Goal: Transaction & Acquisition: Purchase product/service

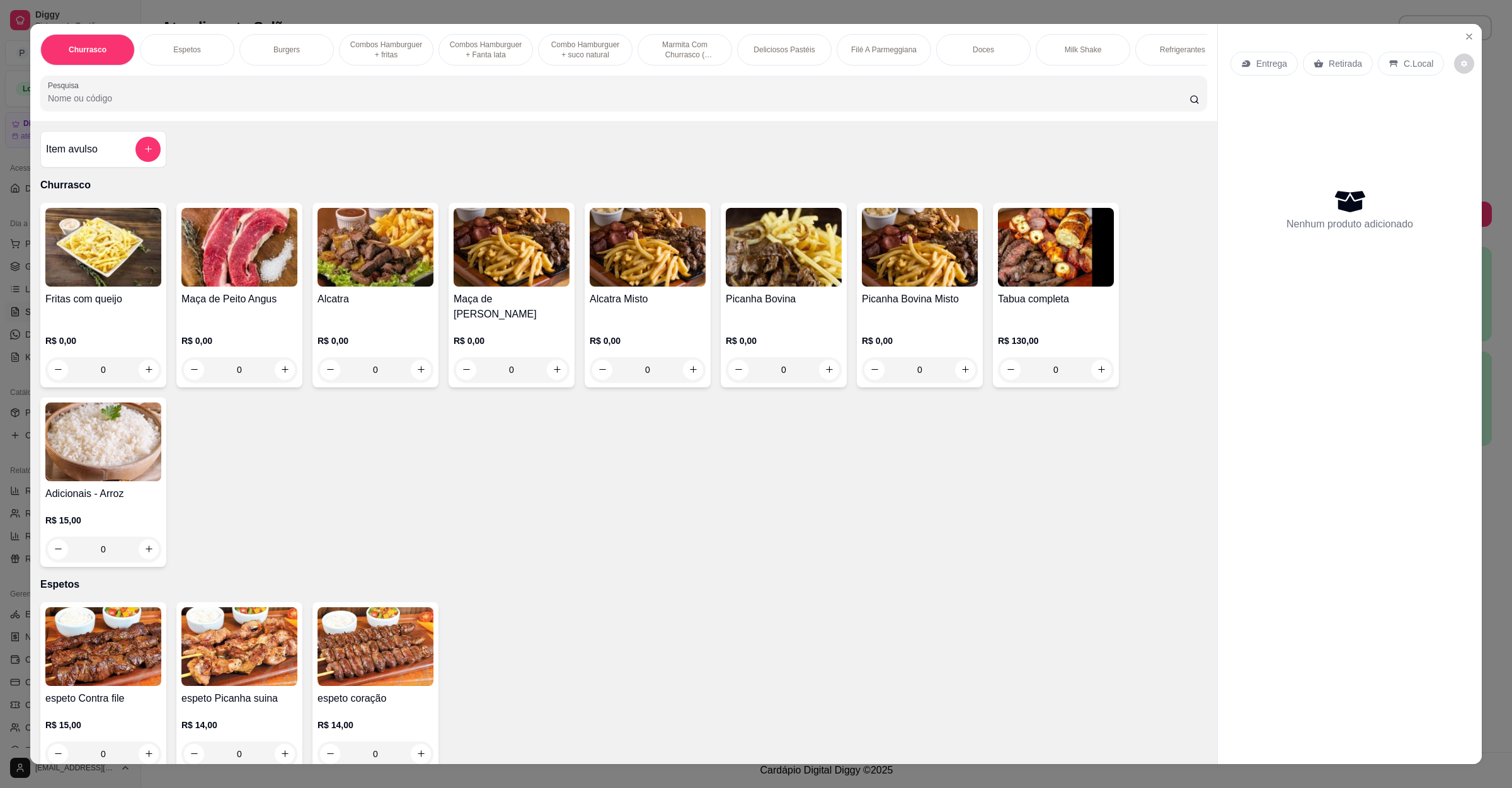
scroll to position [119, 0]
click at [1253, 72] on div "Entrega" at bounding box center [1264, 64] width 68 height 24
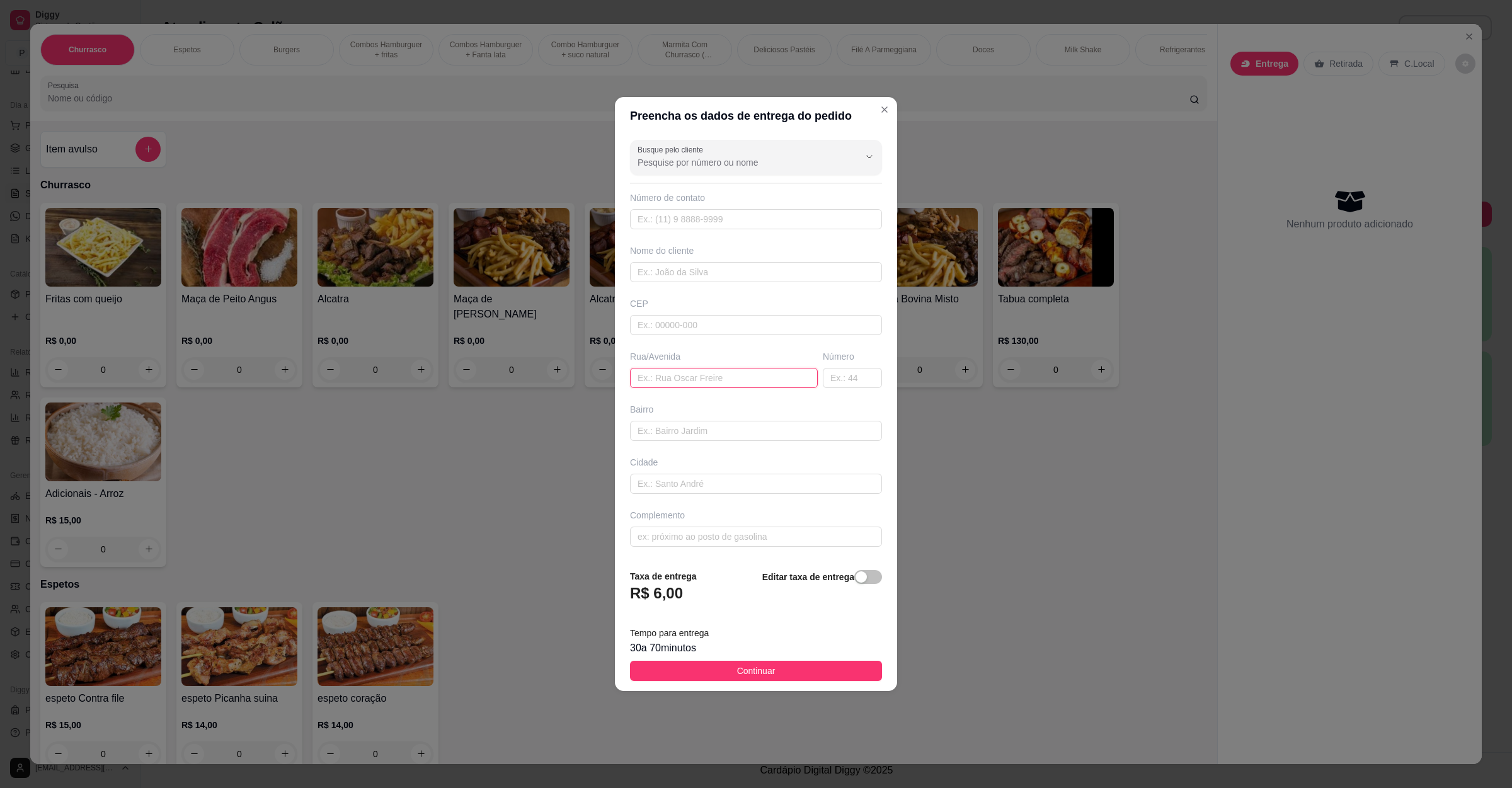
click at [695, 382] on input "text" at bounding box center [724, 378] width 188 height 20
paste input "[STREET_ADDRESS] ([US_STATE] ao lado do Supermercado BH)"
type input "[STREET_ADDRESS] ([US_STATE] ao lado do Supermercado BH)"
click at [792, 667] on button "Continuar" at bounding box center [756, 671] width 252 height 20
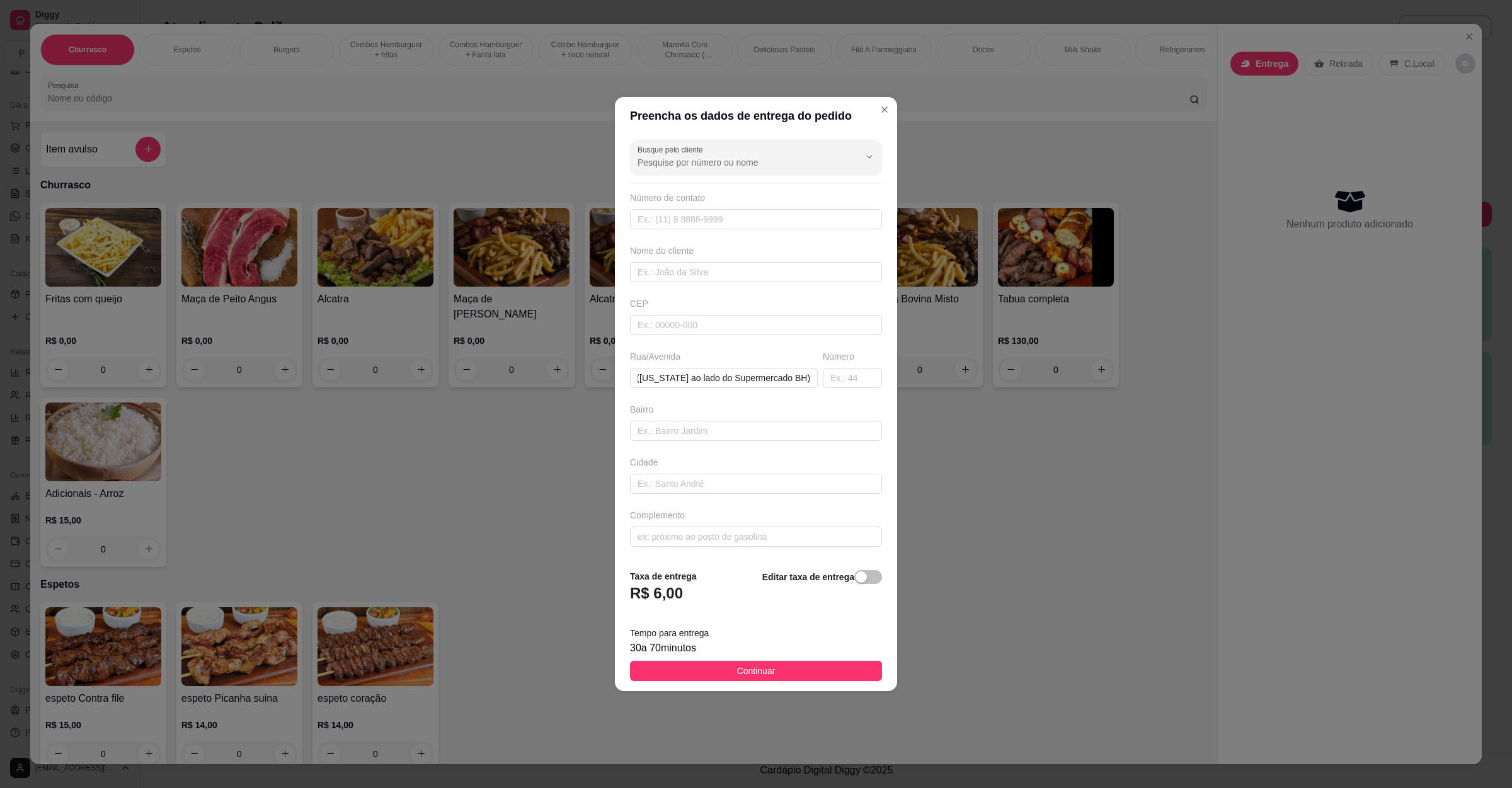
scroll to position [0, 0]
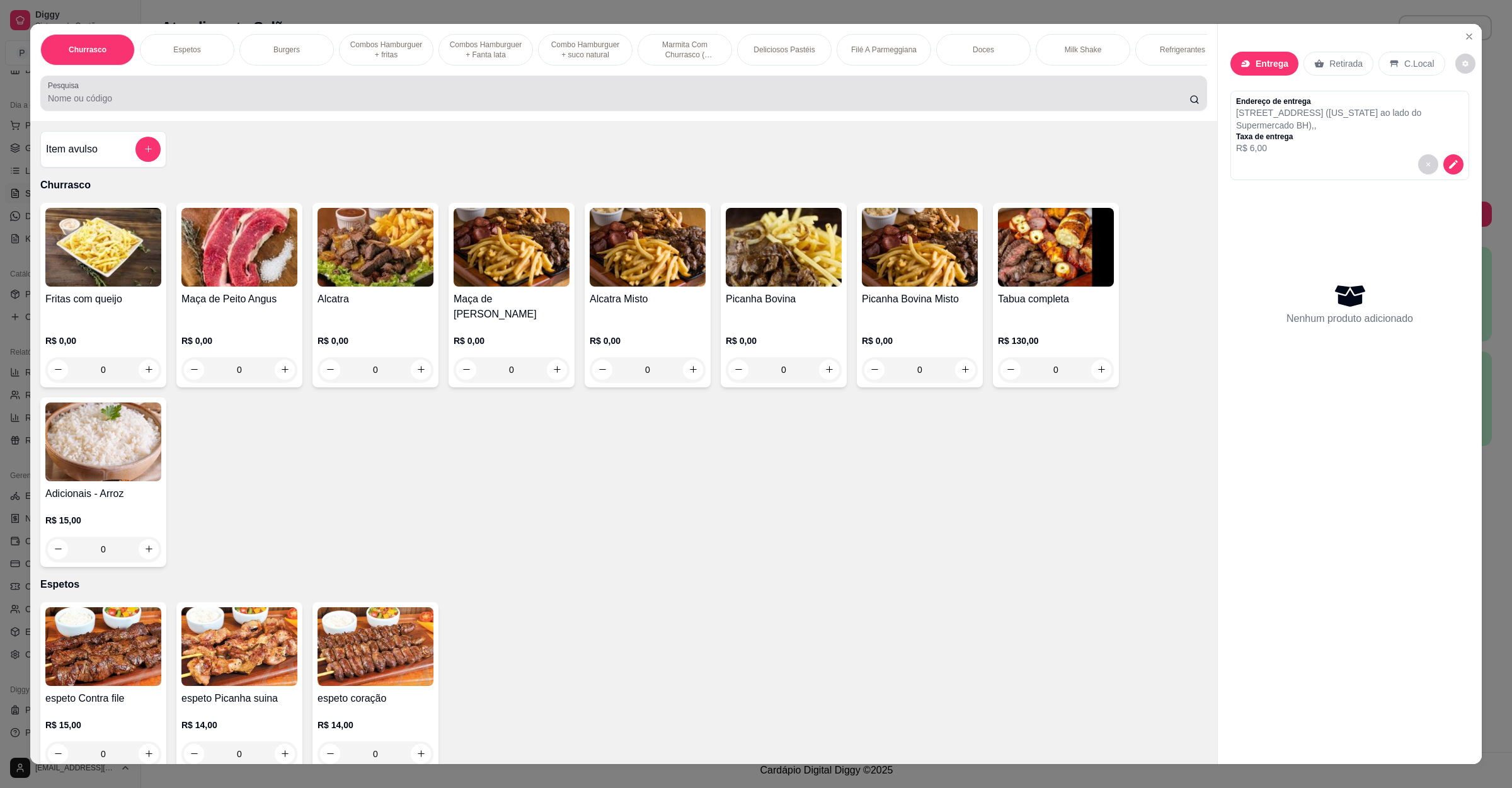
click at [249, 105] on input "Pesquisa" at bounding box center [619, 98] width 1142 height 12
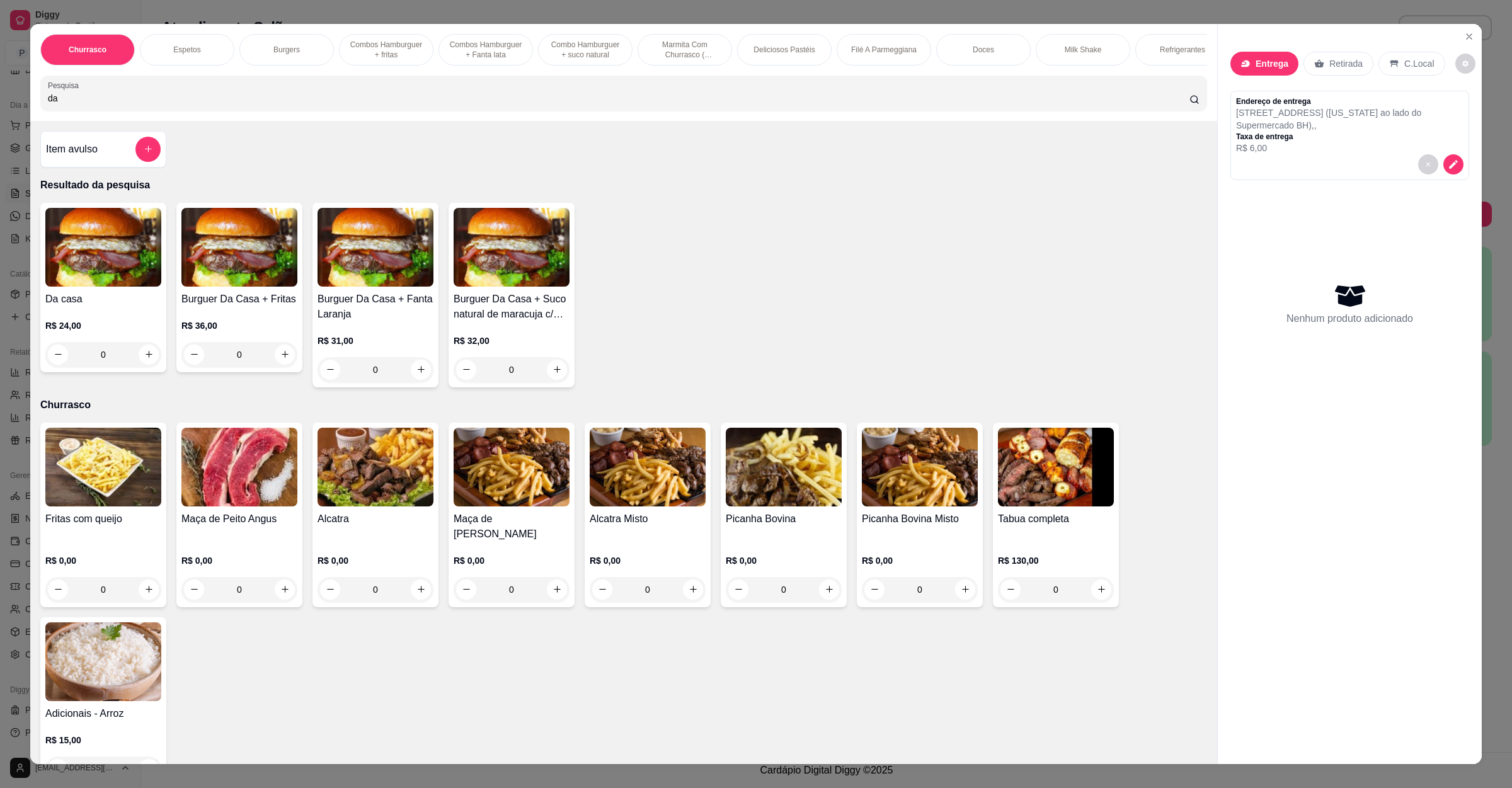
type input "da"
click at [138, 366] on div "0" at bounding box center [102, 355] width 116 height 25
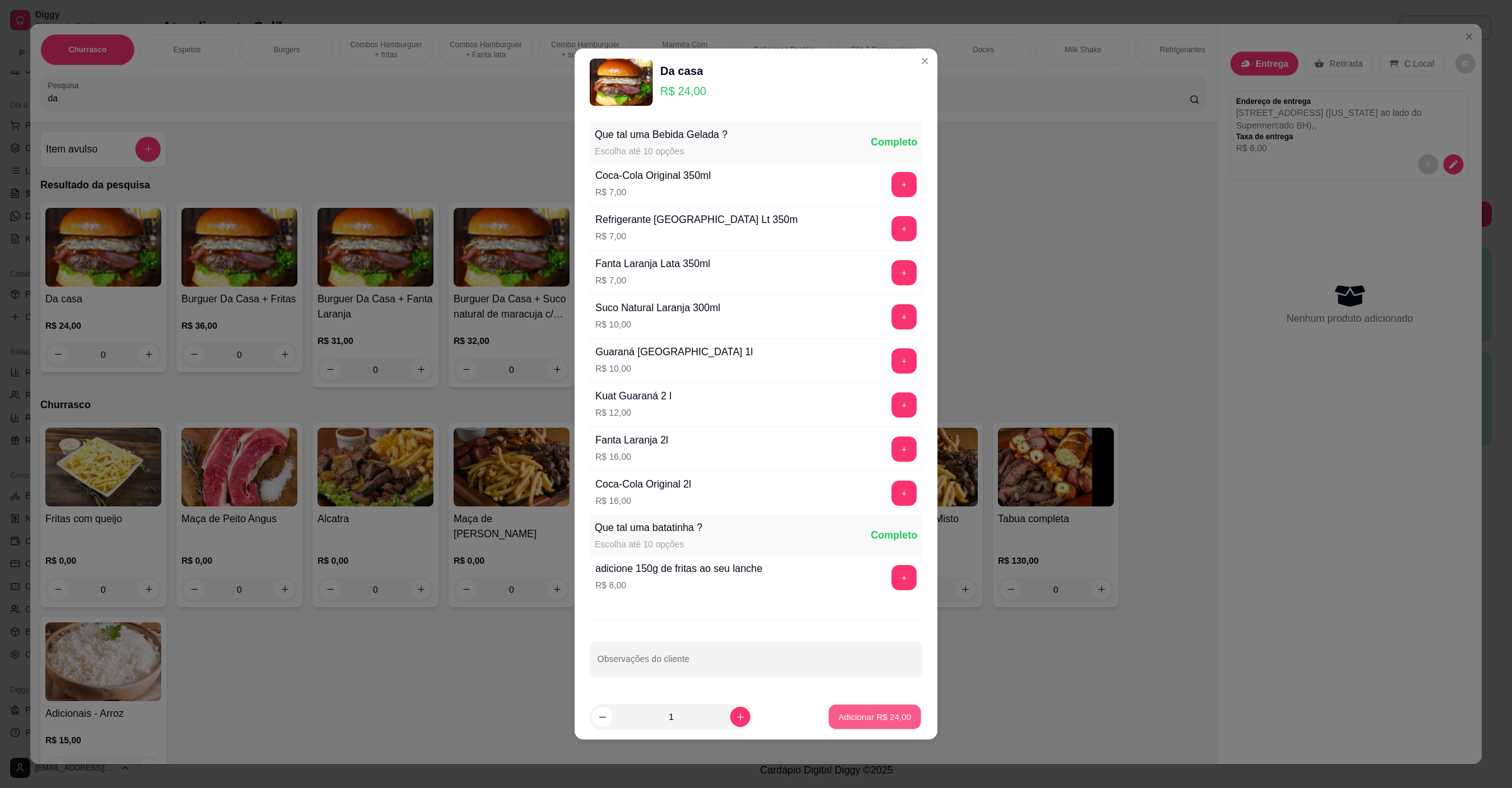
click at [838, 723] on p "Adicionar R$ 24,00" at bounding box center [875, 716] width 73 height 12
type input "1"
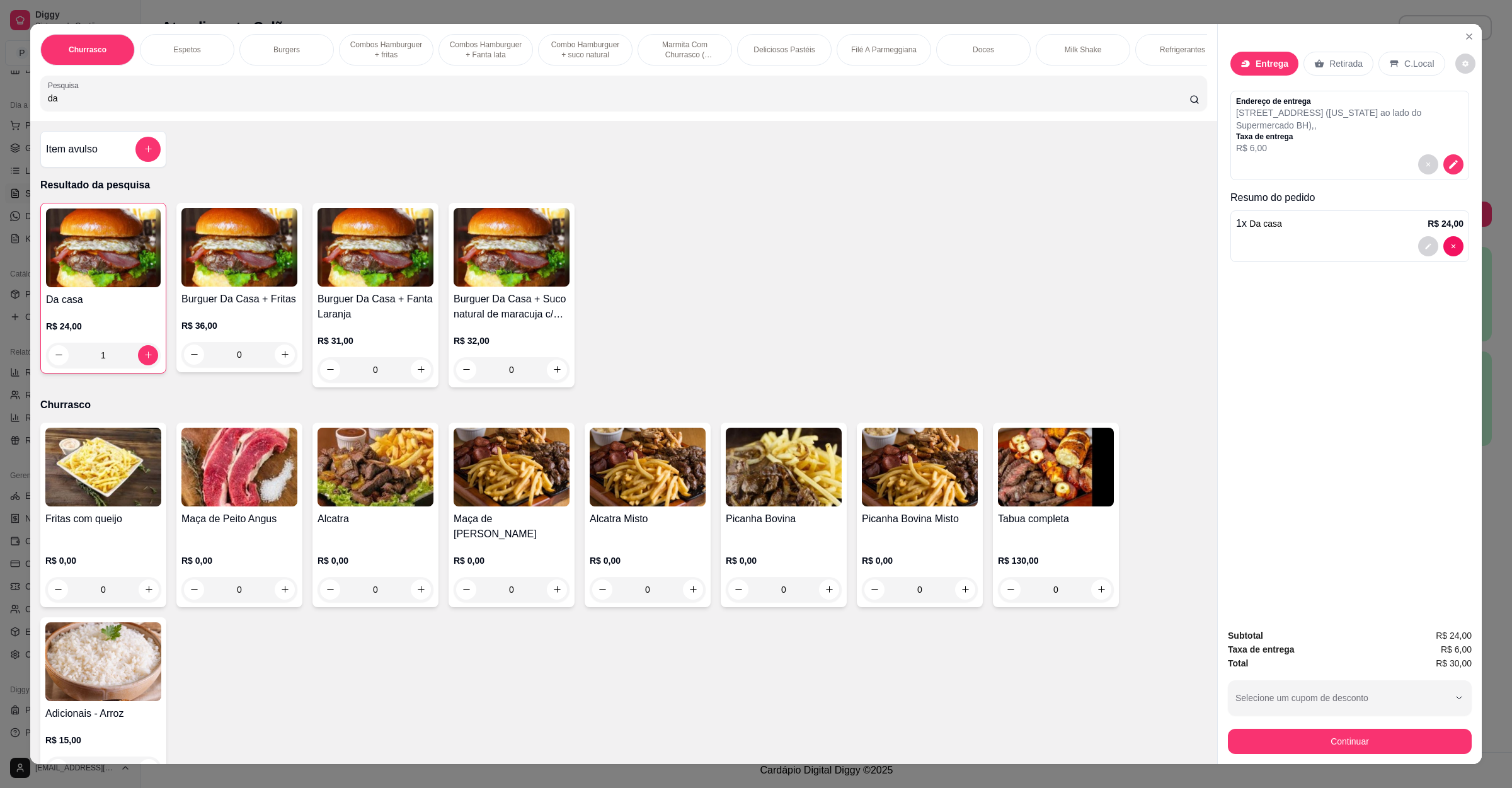
drag, startPoint x: 105, startPoint y: 119, endPoint x: 0, endPoint y: 119, distance: 105.0
click at [0, 119] on div "Churrasco Espetos Burgers Combos Hamburguer + fritas Combos Hamburguer + Fanta …" at bounding box center [756, 394] width 1512 height 788
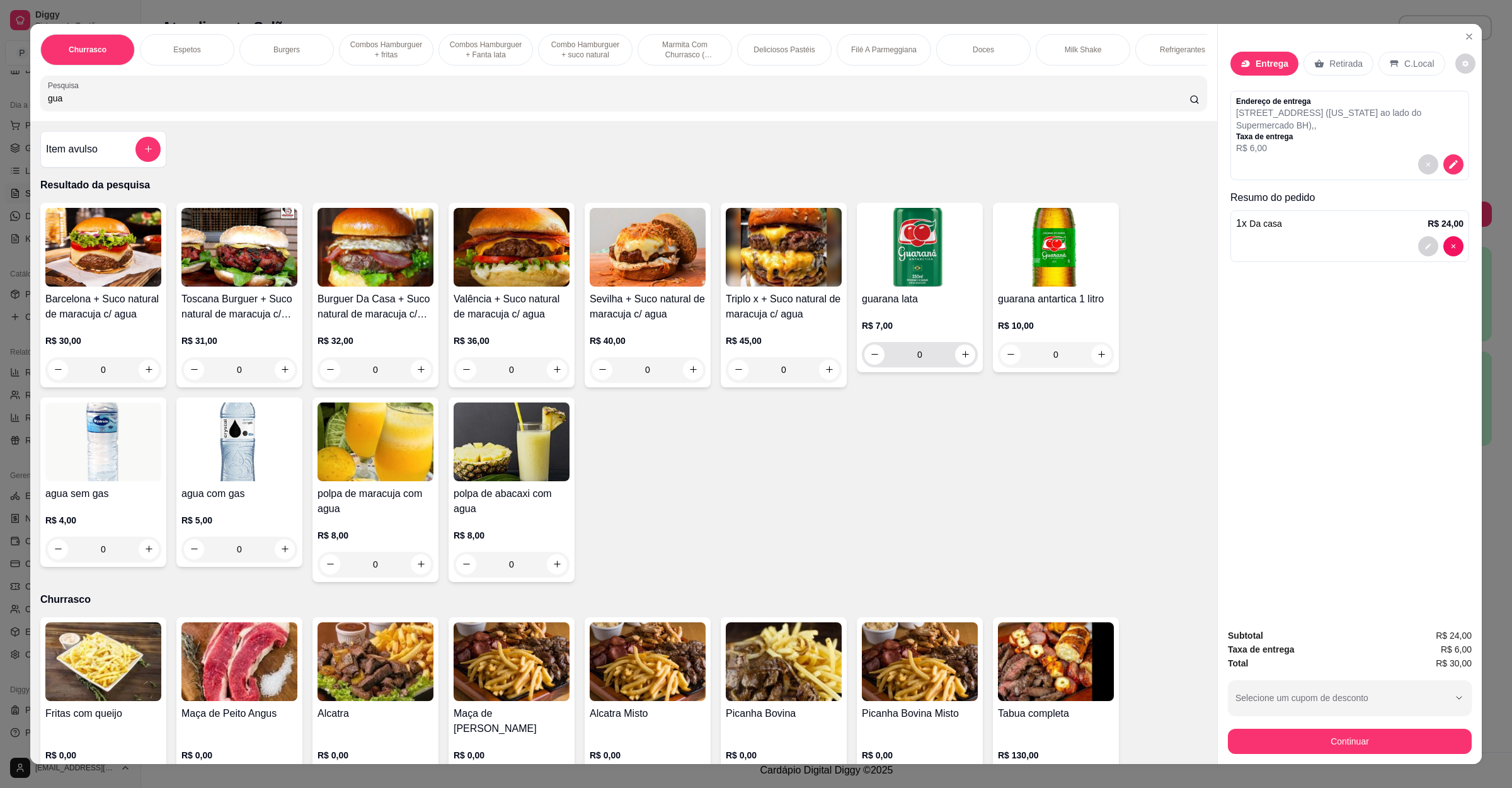
type input "gua"
click at [961, 359] on icon "increase-product-quantity" at bounding box center [966, 354] width 9 height 9
type input "1"
click at [1263, 740] on button "Continuar" at bounding box center [1350, 742] width 236 height 25
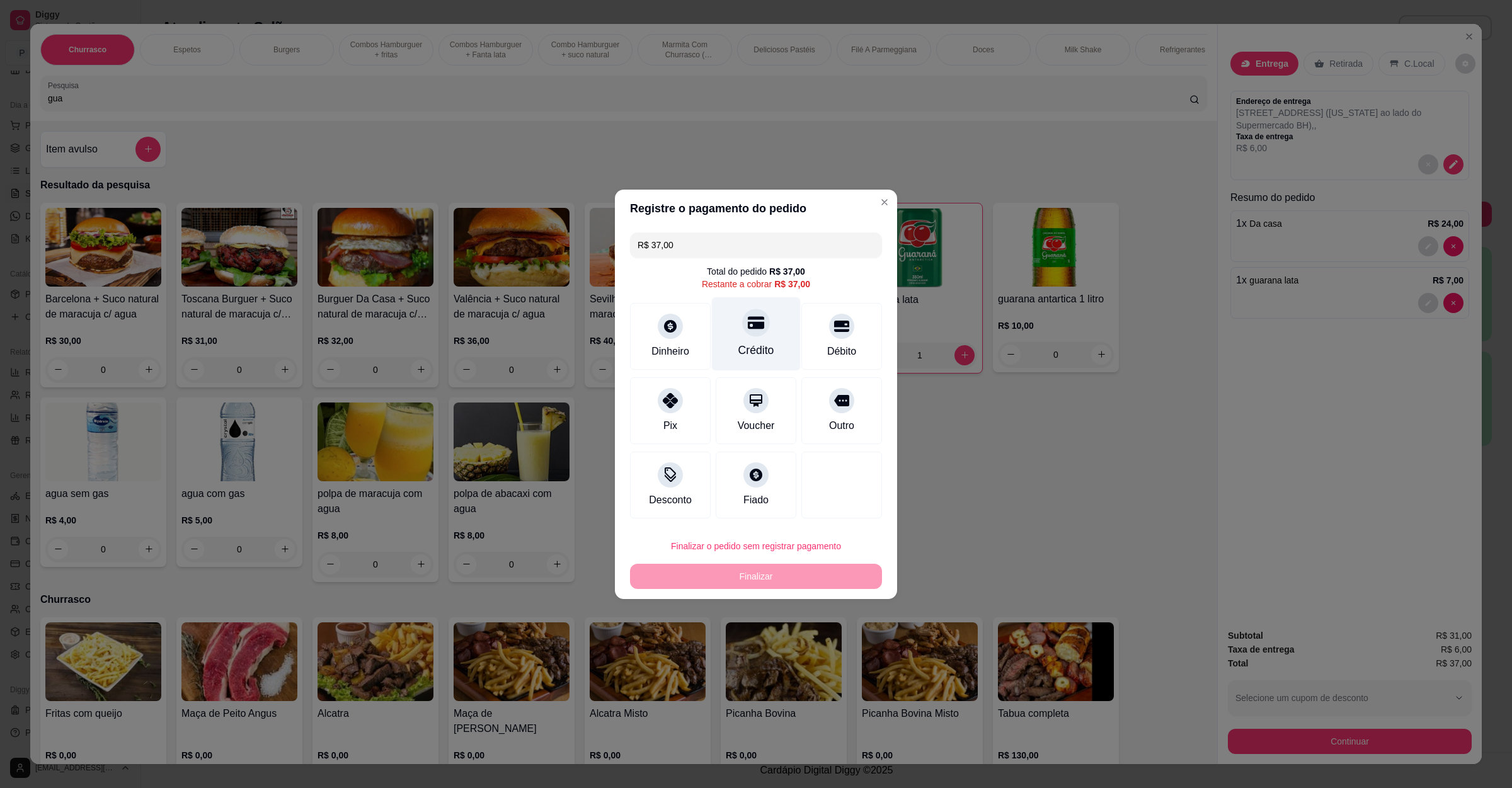
click at [768, 327] on div "Crédito" at bounding box center [756, 333] width 88 height 74
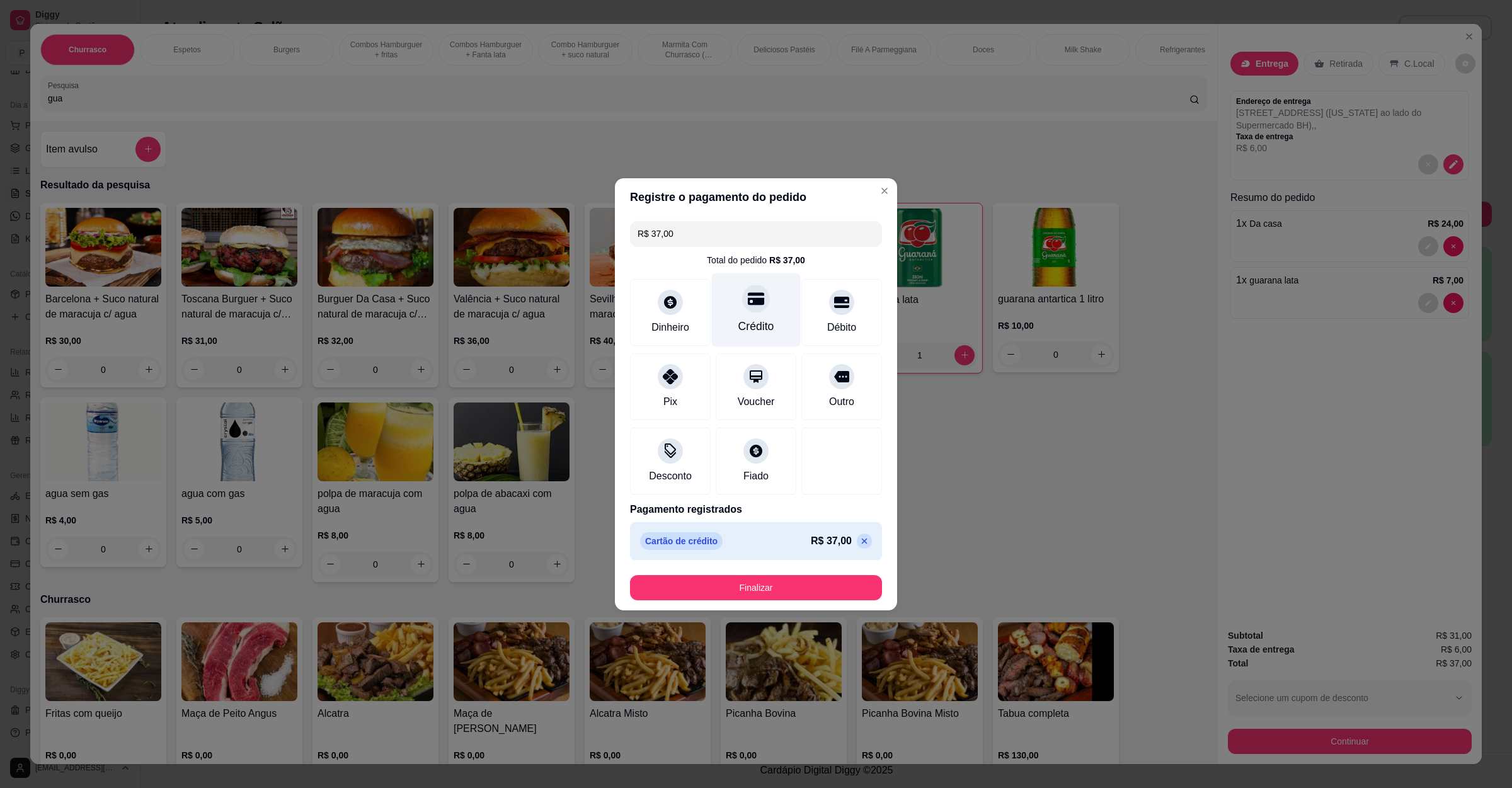
type input "R$ 0,00"
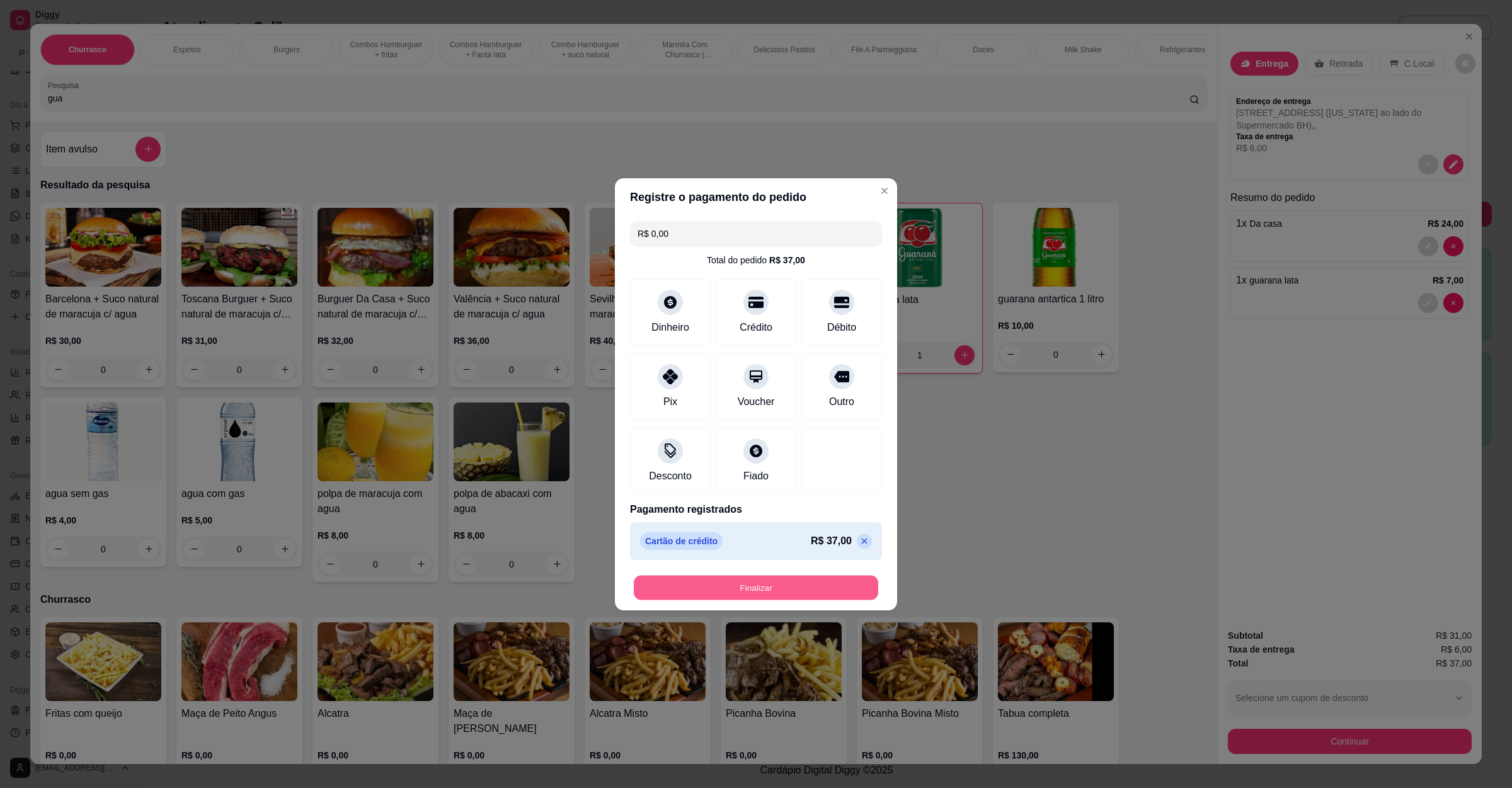
click at [803, 594] on button "Finalizar" at bounding box center [755, 588] width 244 height 25
